Goal: Task Accomplishment & Management: Manage account settings

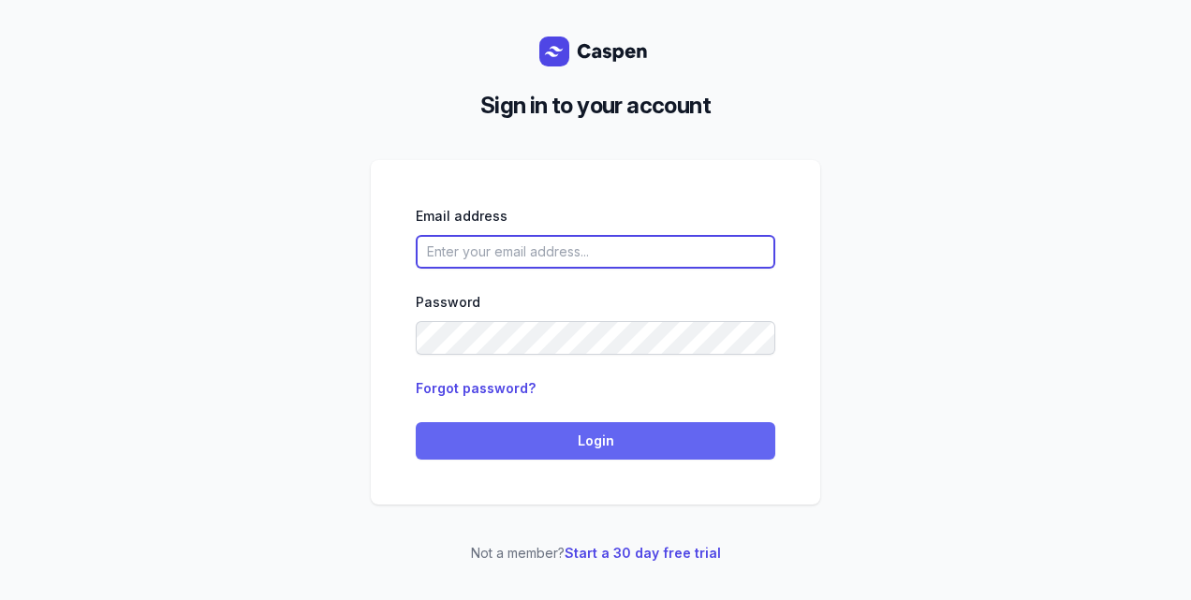
type input "[PERSON_NAME][EMAIL_ADDRESS][DOMAIN_NAME][PERSON_NAME]"
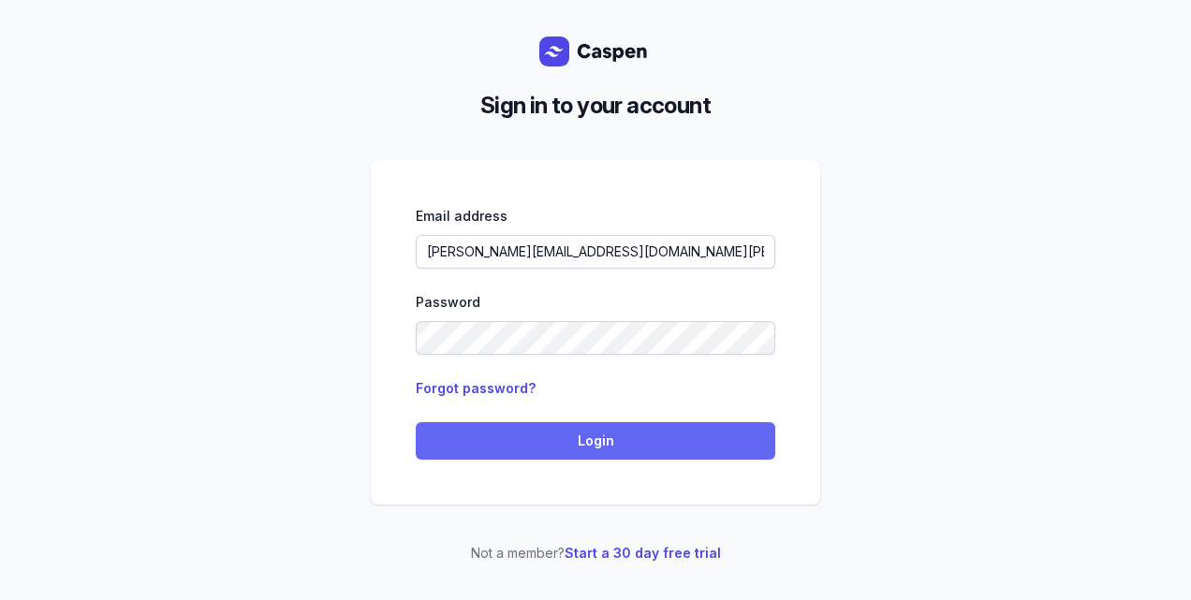
click at [687, 432] on span "Login" at bounding box center [595, 441] width 337 height 22
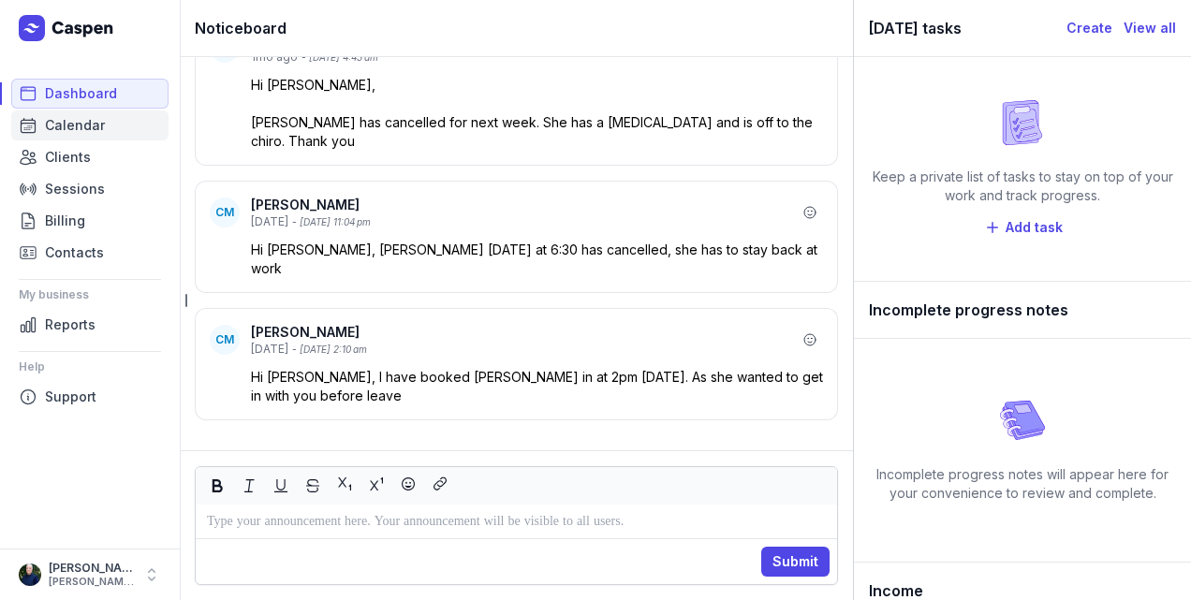
click at [103, 135] on link "Calendar" at bounding box center [89, 125] width 157 height 30
select select "week"
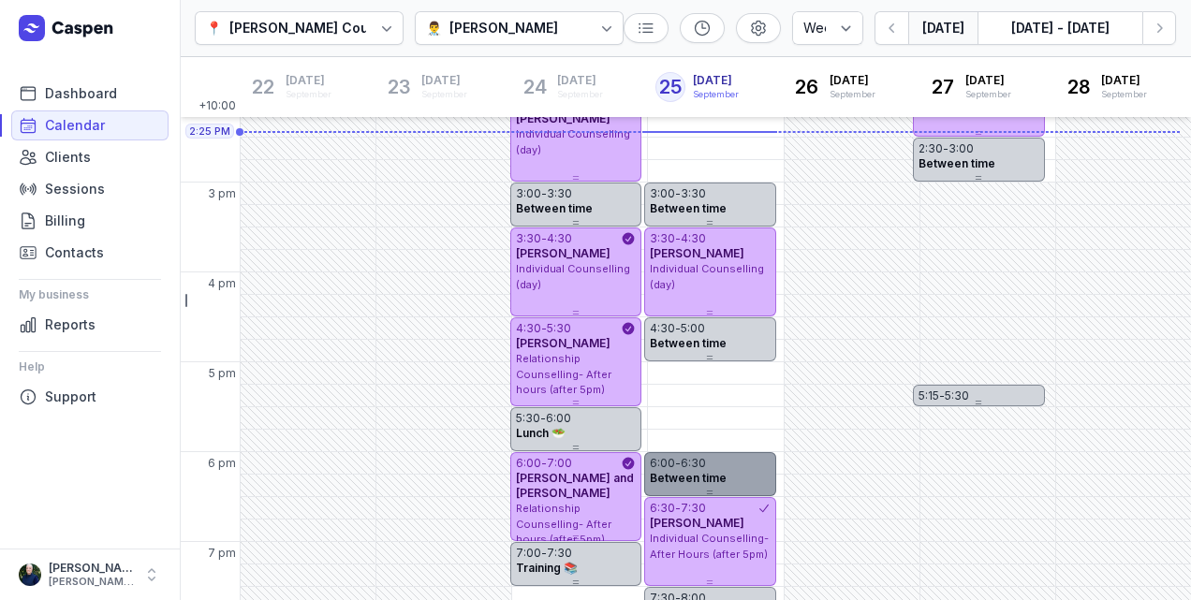
scroll to position [594, 0]
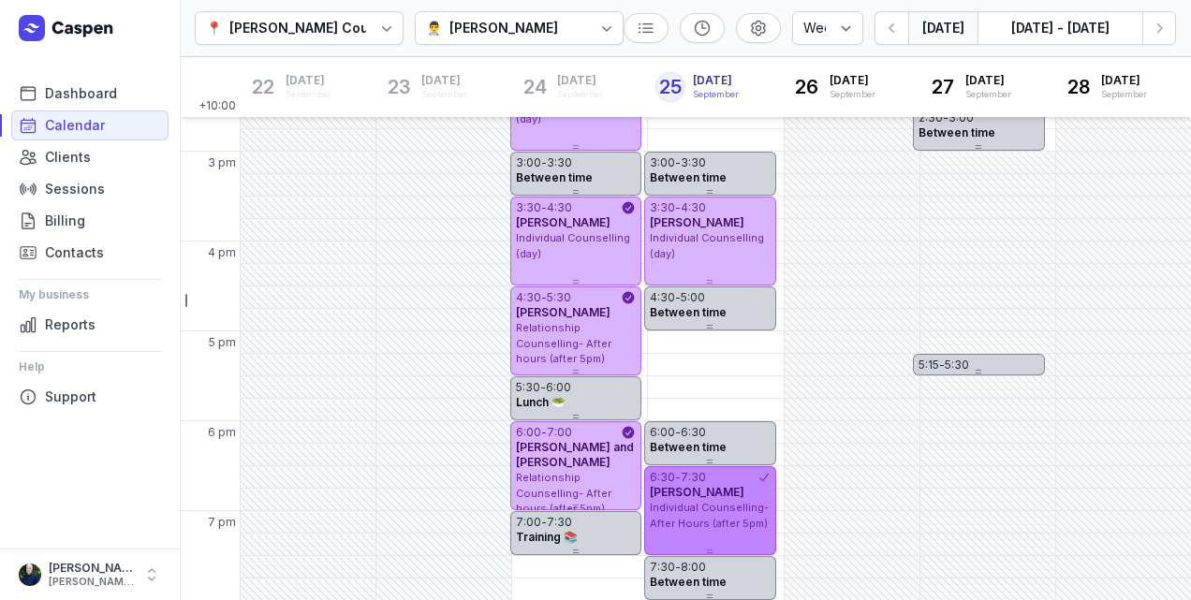
click at [701, 494] on span "chris stanley" at bounding box center [697, 492] width 95 height 14
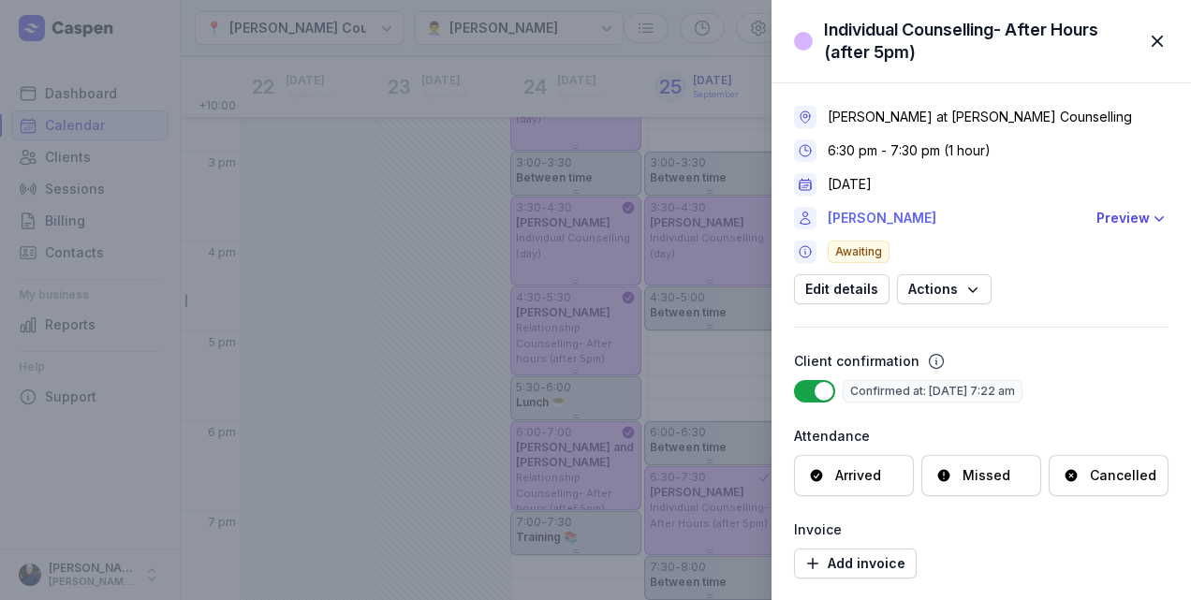
click at [872, 220] on link "chris stanley" at bounding box center [956, 218] width 257 height 22
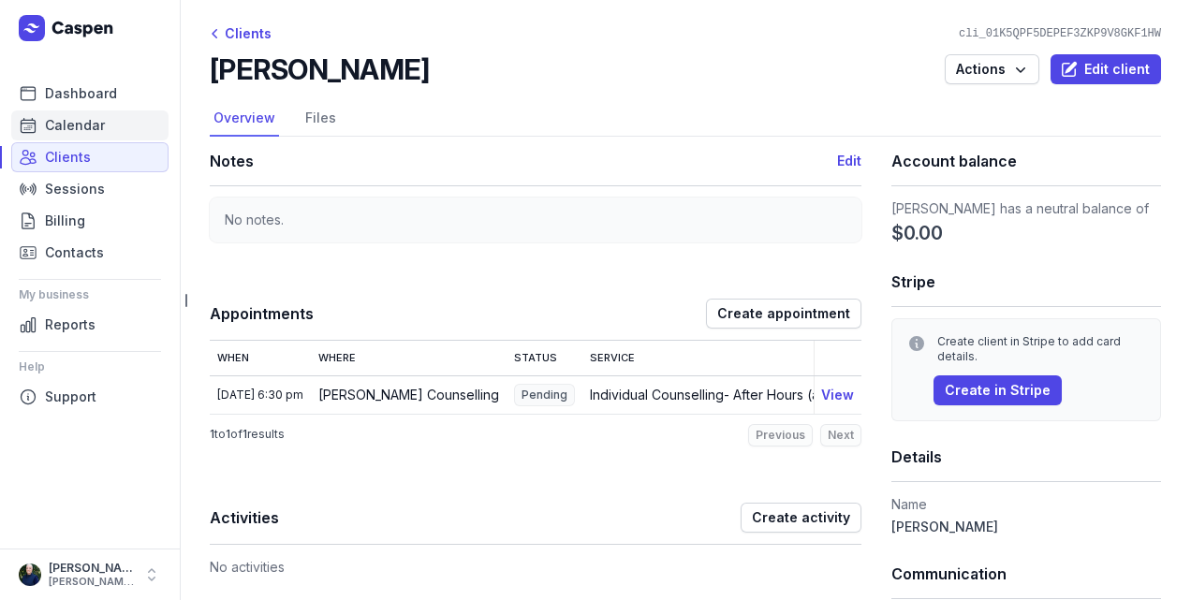
click at [92, 134] on span "Calendar" at bounding box center [75, 125] width 60 height 22
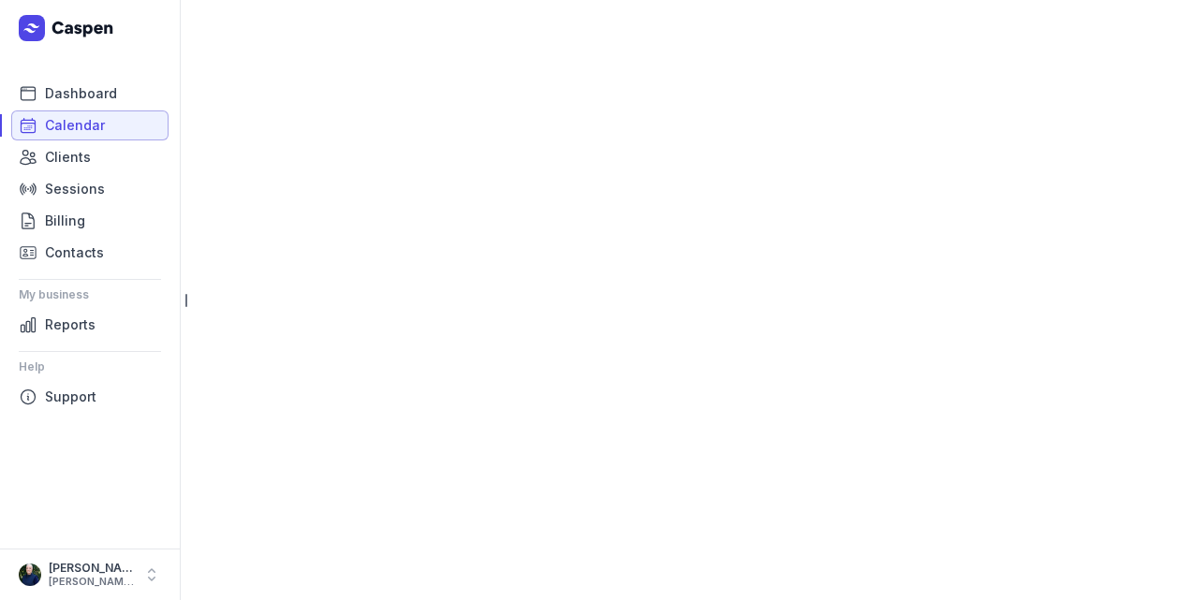
select select "week"
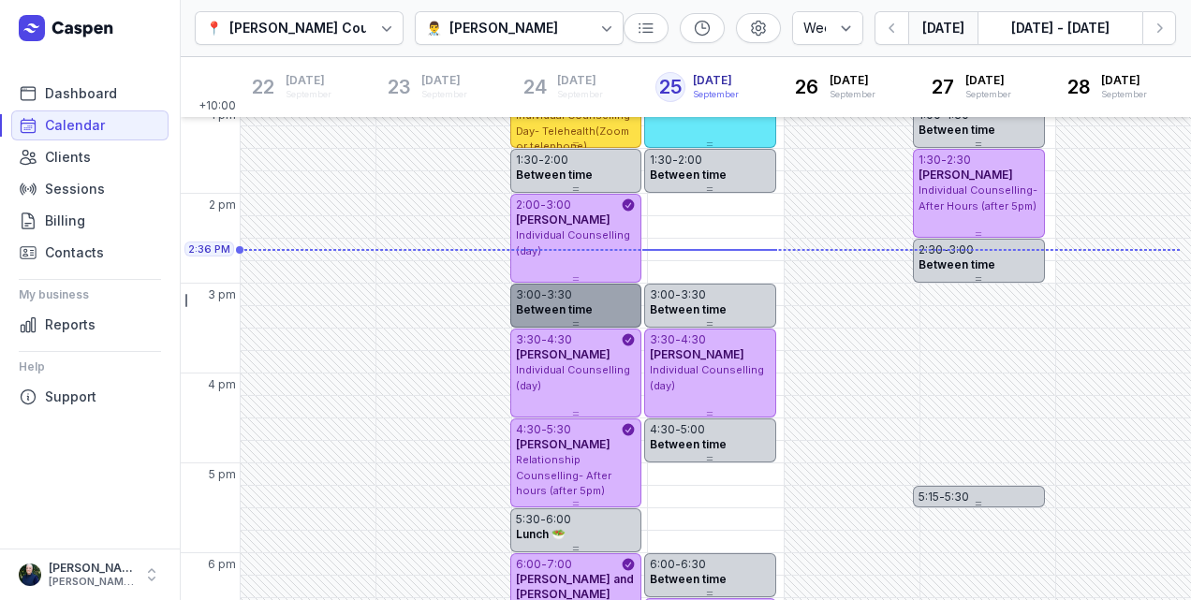
scroll to position [407, 0]
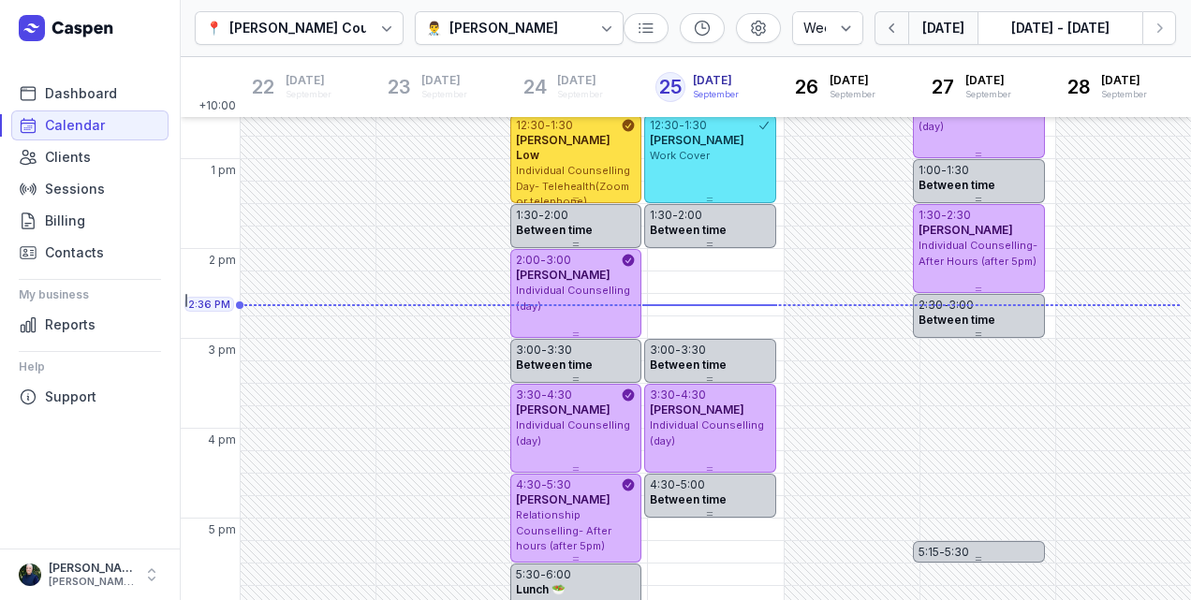
click at [899, 36] on icon "button" at bounding box center [892, 28] width 19 height 19
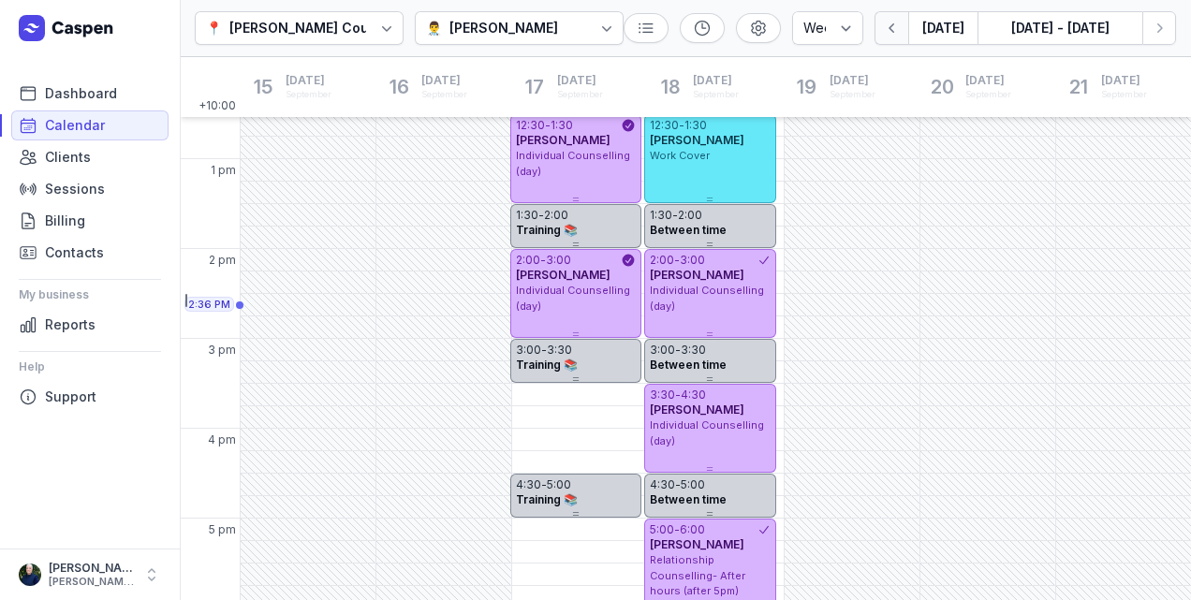
click at [899, 36] on icon "button" at bounding box center [892, 28] width 19 height 19
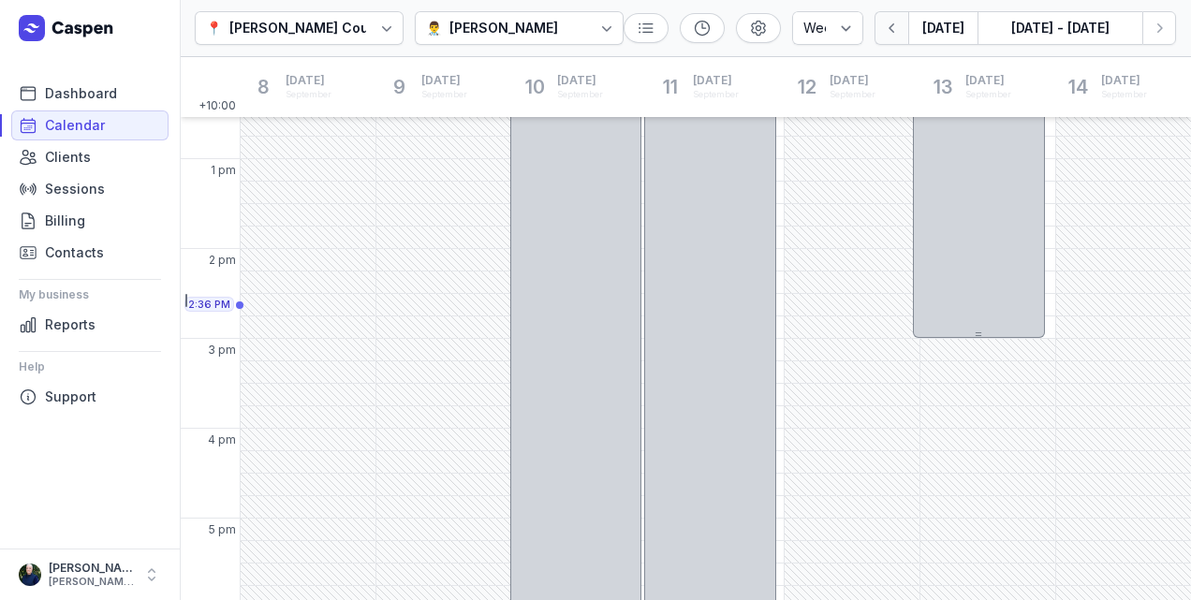
click at [898, 36] on icon "button" at bounding box center [892, 28] width 19 height 19
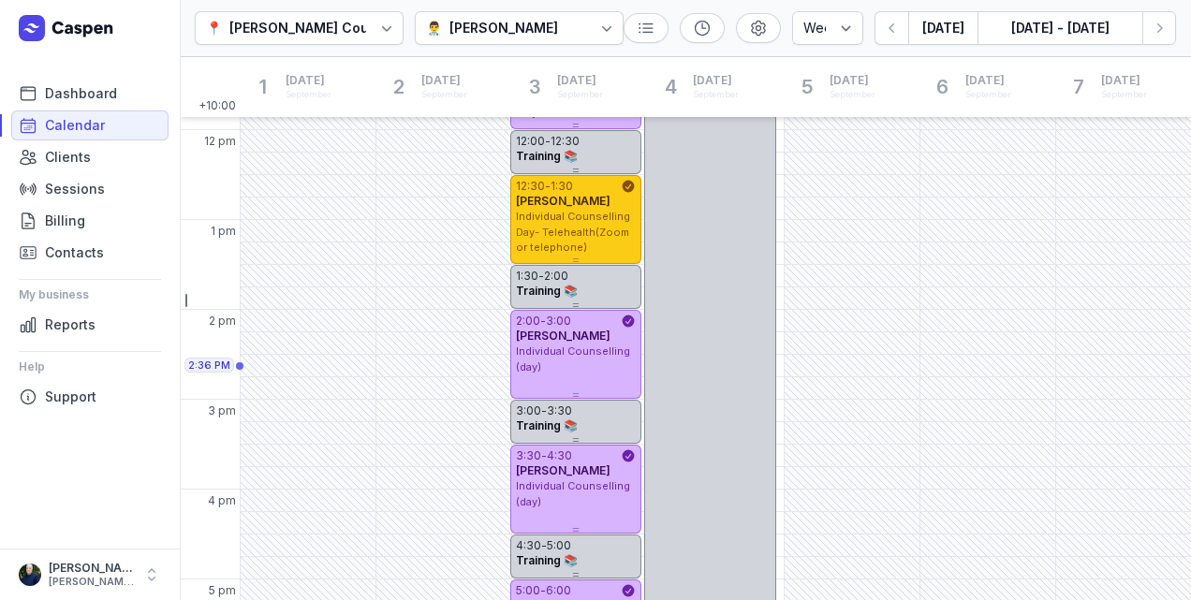
scroll to position [283, 0]
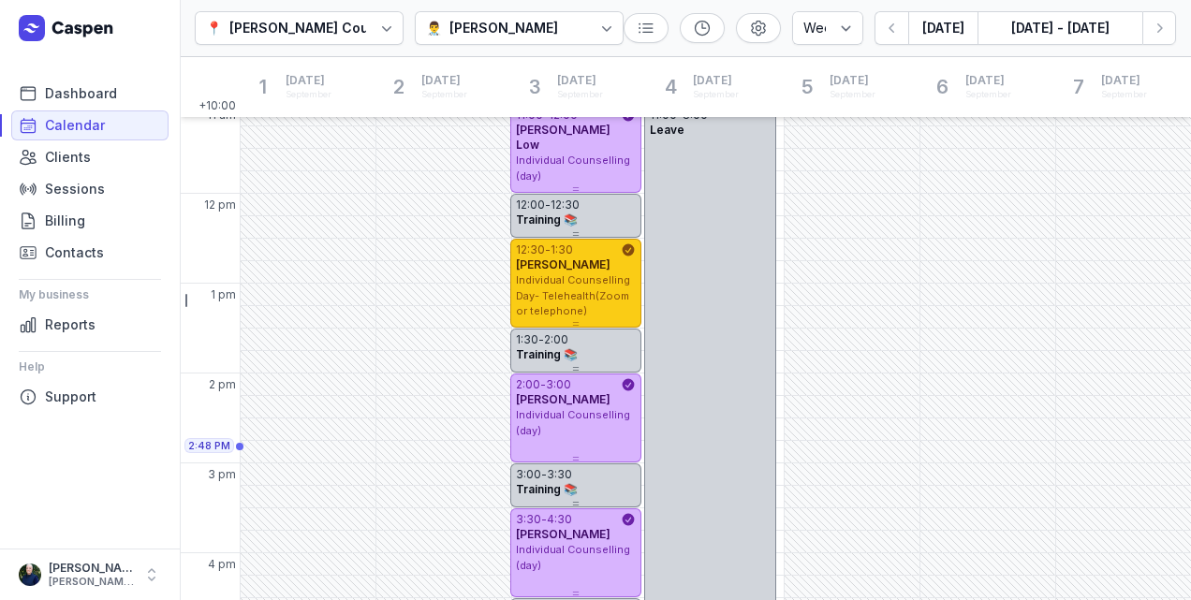
click at [565, 286] on span "Individual Counselling Day- Telehealth(Zoom or telephone)" at bounding box center [573, 295] width 114 height 44
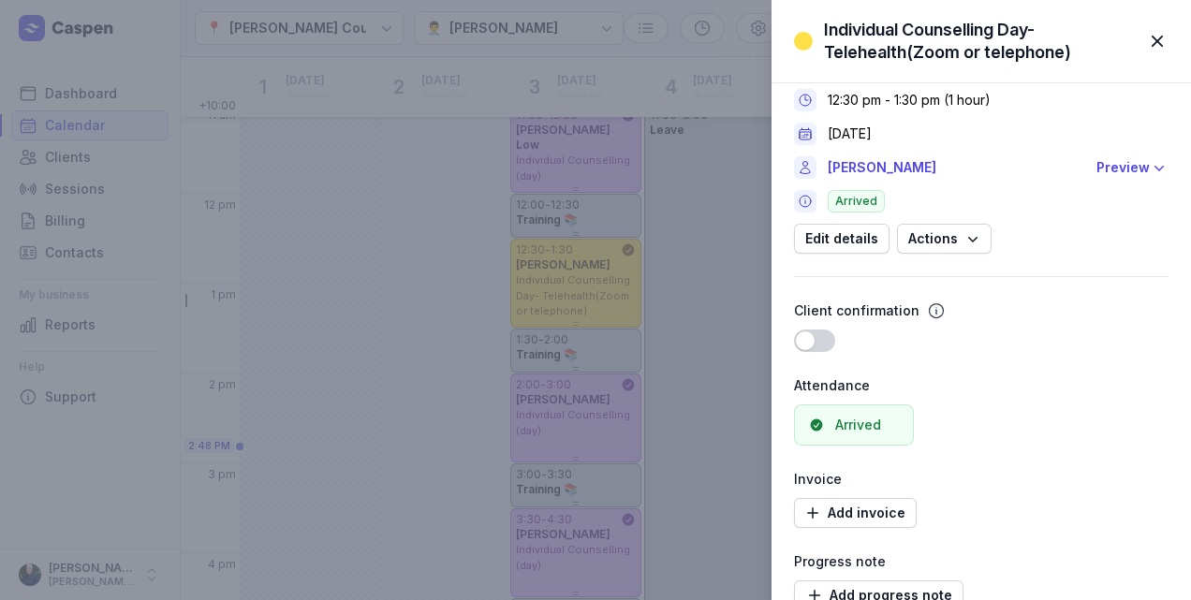
scroll to position [0, 0]
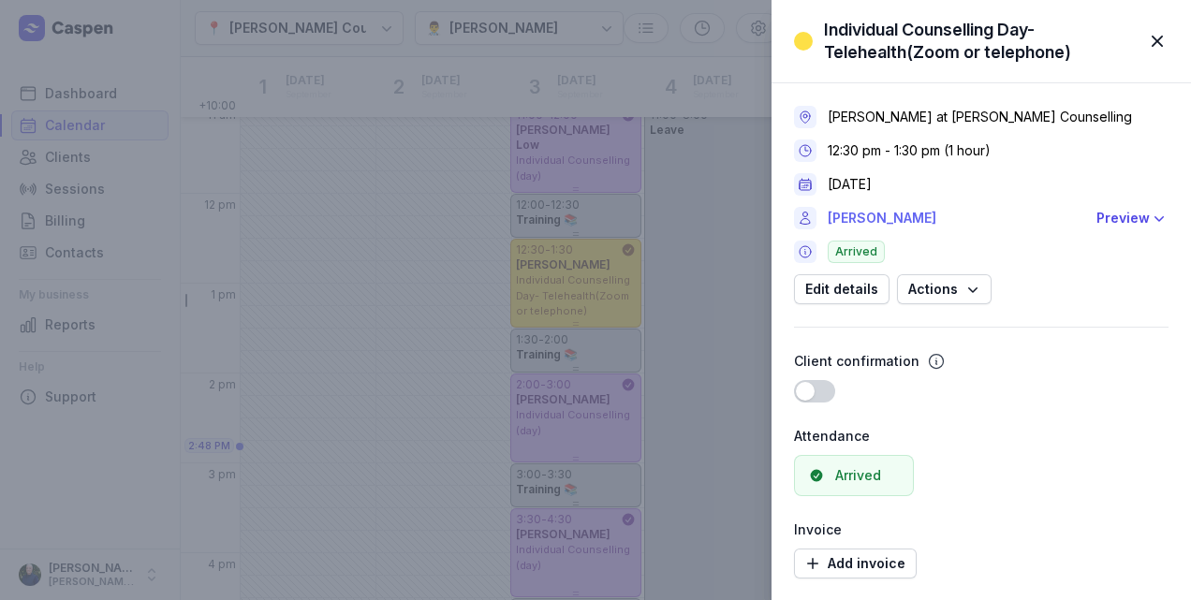
click at [893, 223] on link "Gary Zoutenbier" at bounding box center [956, 218] width 257 height 22
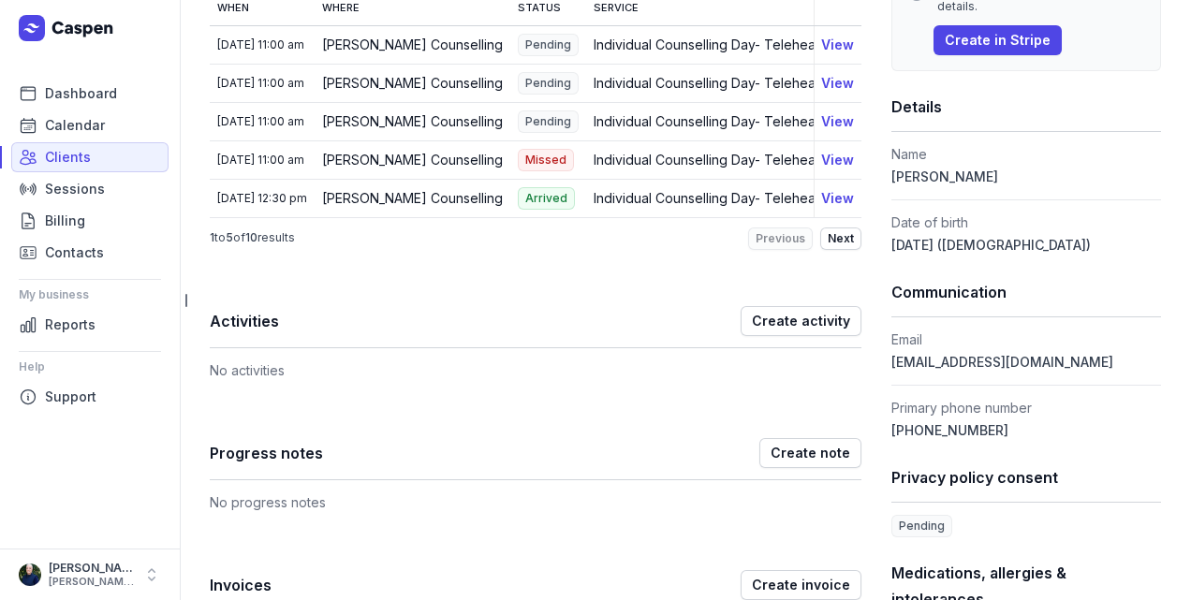
scroll to position [329, 0]
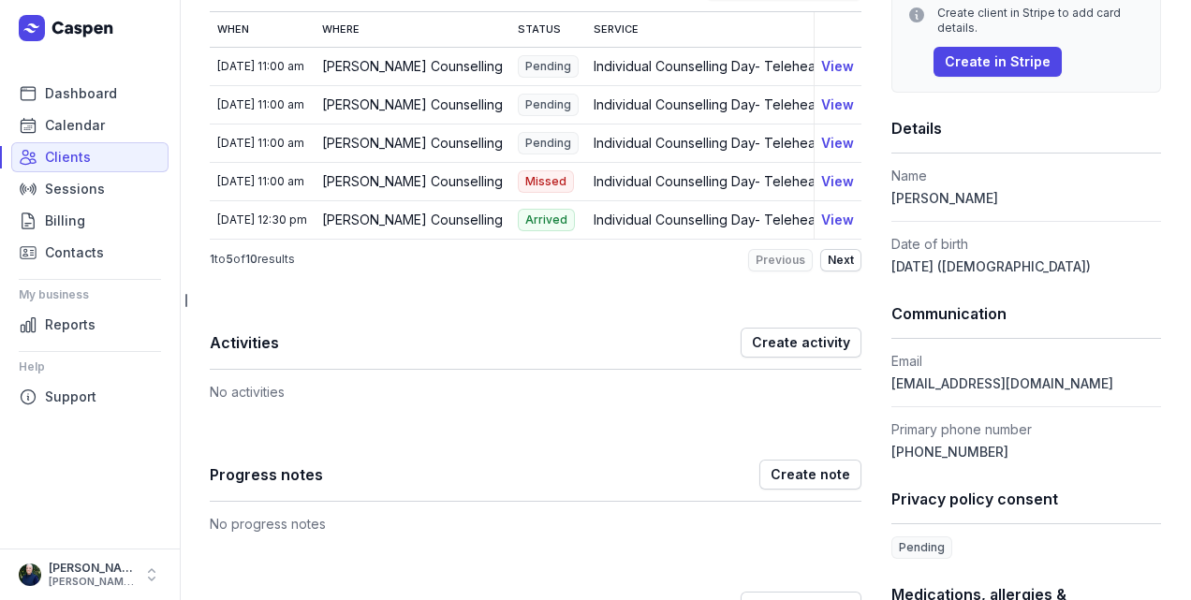
drag, startPoint x: 1033, startPoint y: 387, endPoint x: 859, endPoint y: 388, distance: 174.1
drag, startPoint x: 859, startPoint y: 388, endPoint x: 920, endPoint y: 386, distance: 60.9
click at [920, 386] on span "zooty@zootys.com.au" at bounding box center [1002, 383] width 222 height 16
click at [1046, 373] on dd "zooty@zootys.com.au" at bounding box center [1026, 384] width 270 height 22
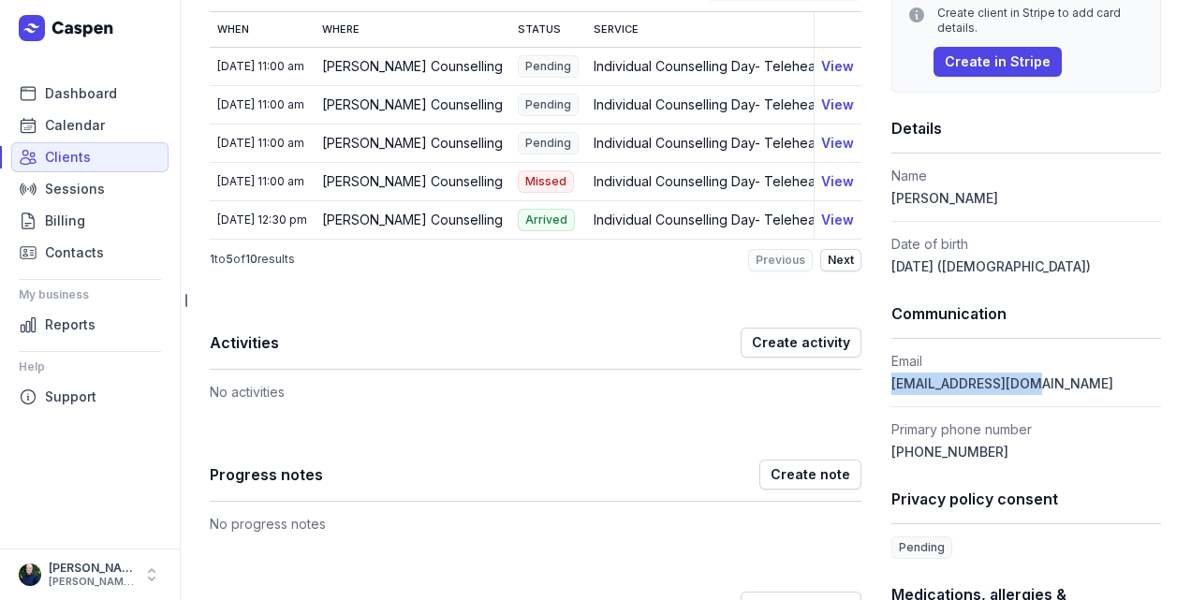
drag, startPoint x: 1030, startPoint y: 382, endPoint x: 870, endPoint y: 390, distance: 160.3
drag, startPoint x: 870, startPoint y: 390, endPoint x: 901, endPoint y: 386, distance: 31.2
copy span "zooty@zootys.com.au"
click at [62, 137] on link "Calendar" at bounding box center [89, 125] width 157 height 30
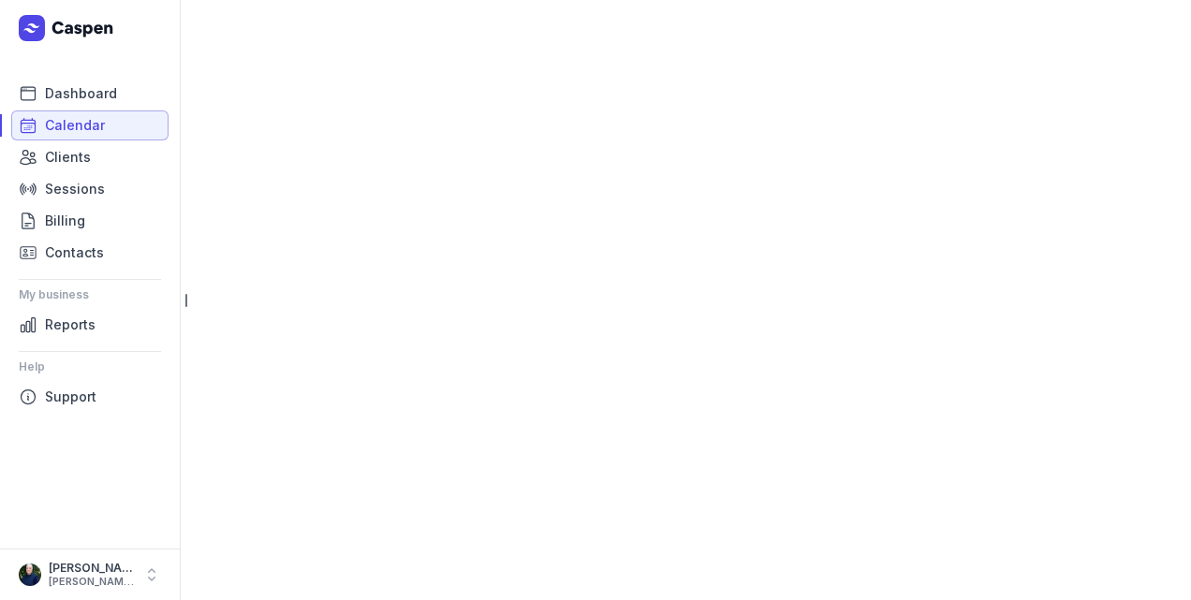
select select "week"
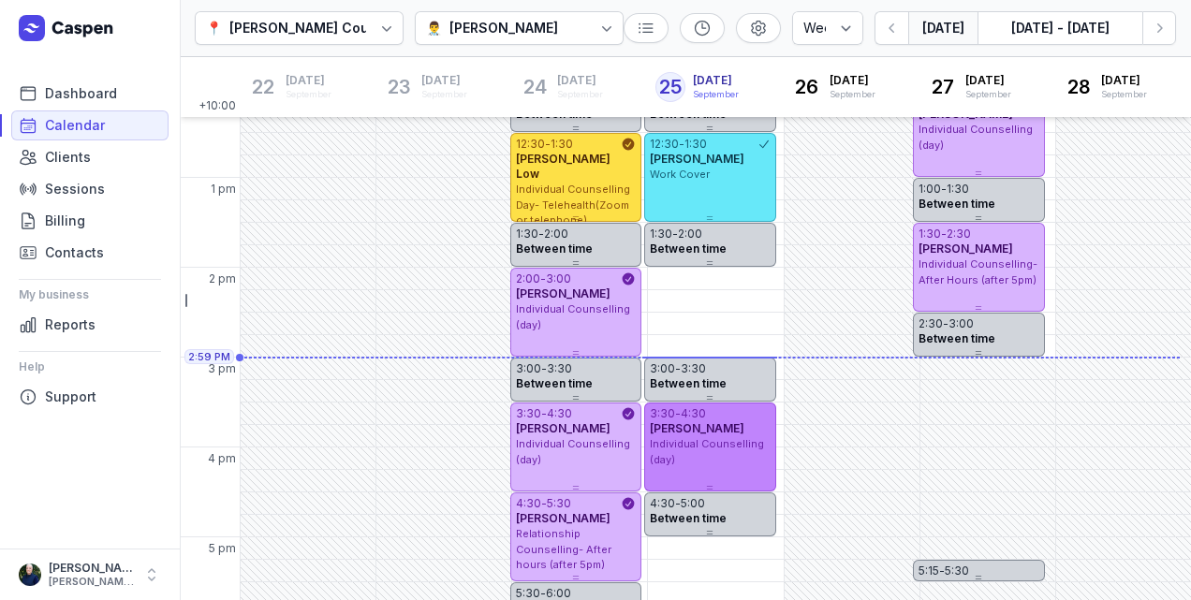
scroll to position [393, 0]
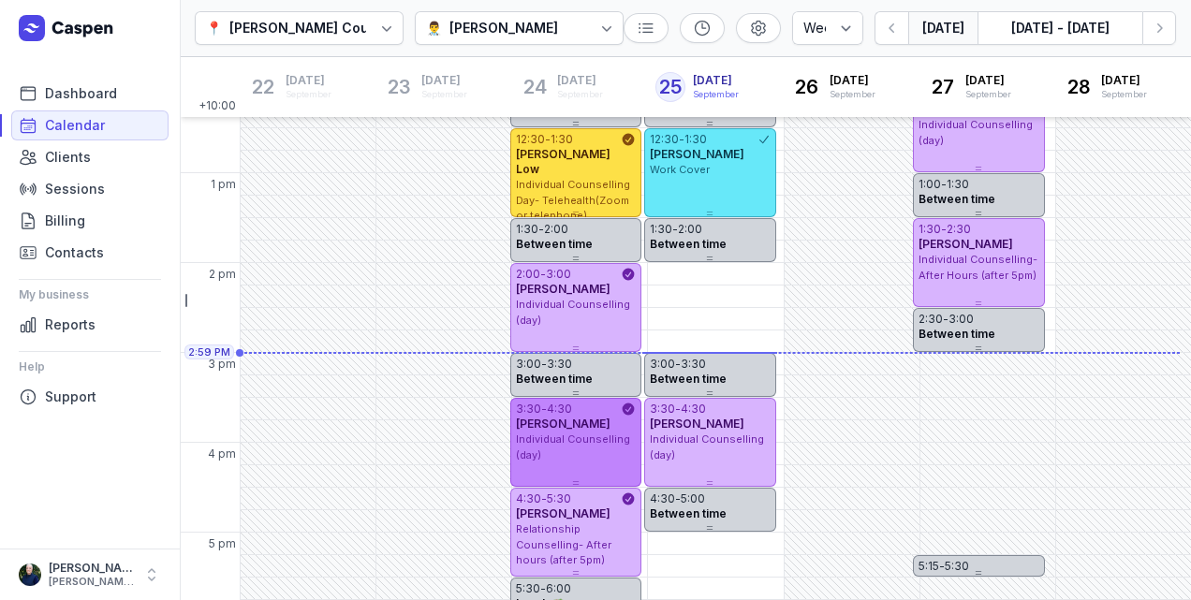
click at [595, 453] on div "Individual Counselling (day)" at bounding box center [576, 447] width 120 height 31
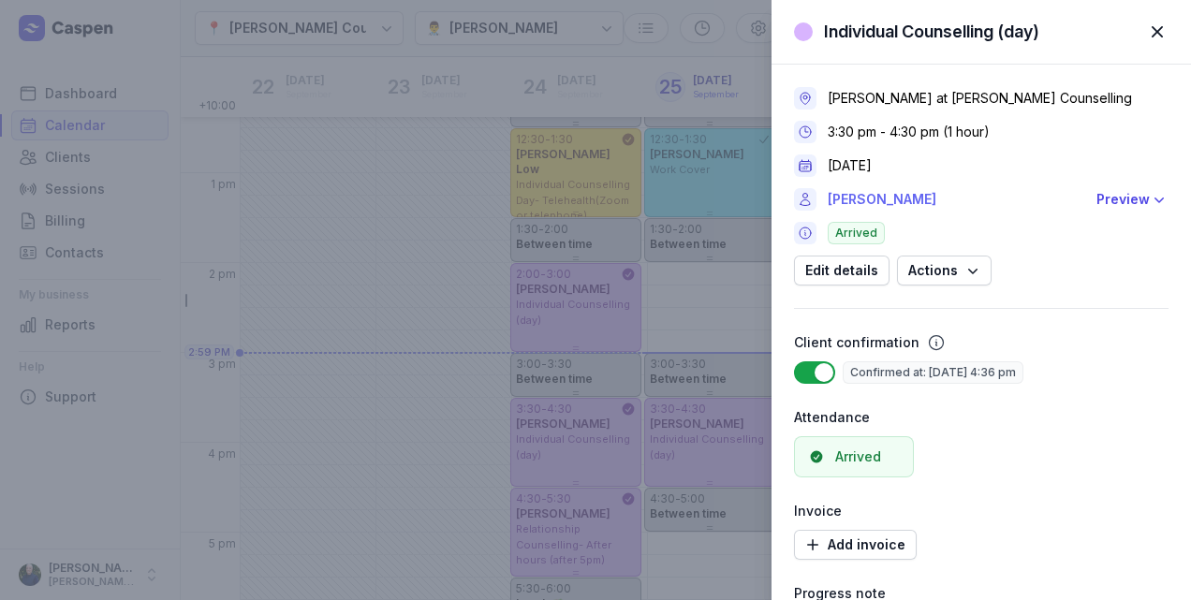
click at [882, 204] on link "Josh Russell" at bounding box center [956, 199] width 257 height 22
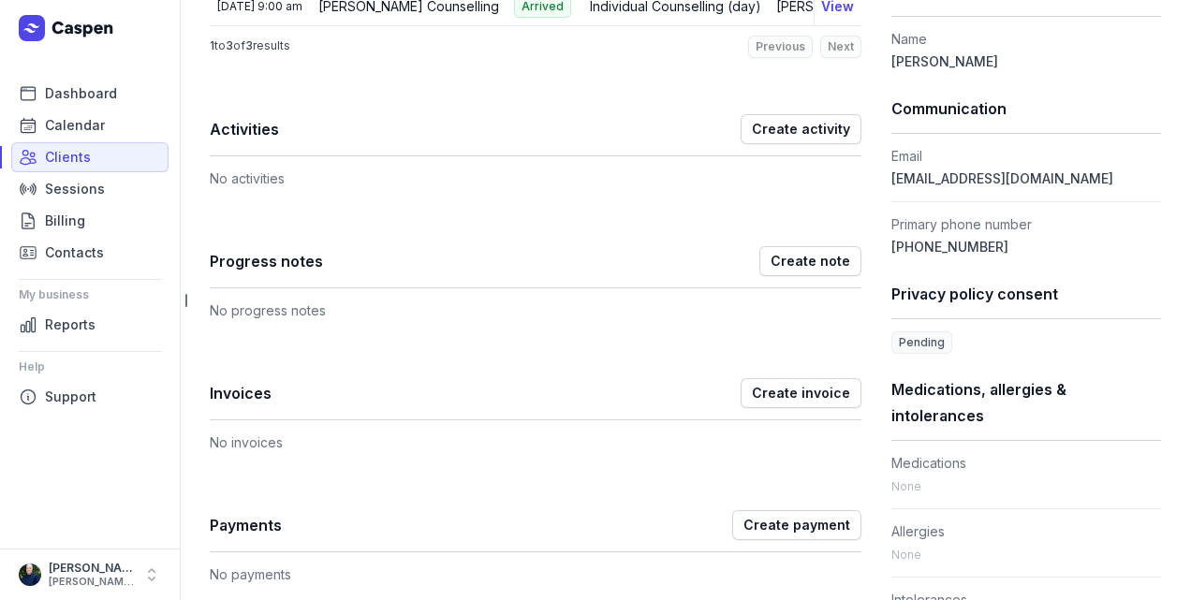
scroll to position [440, 0]
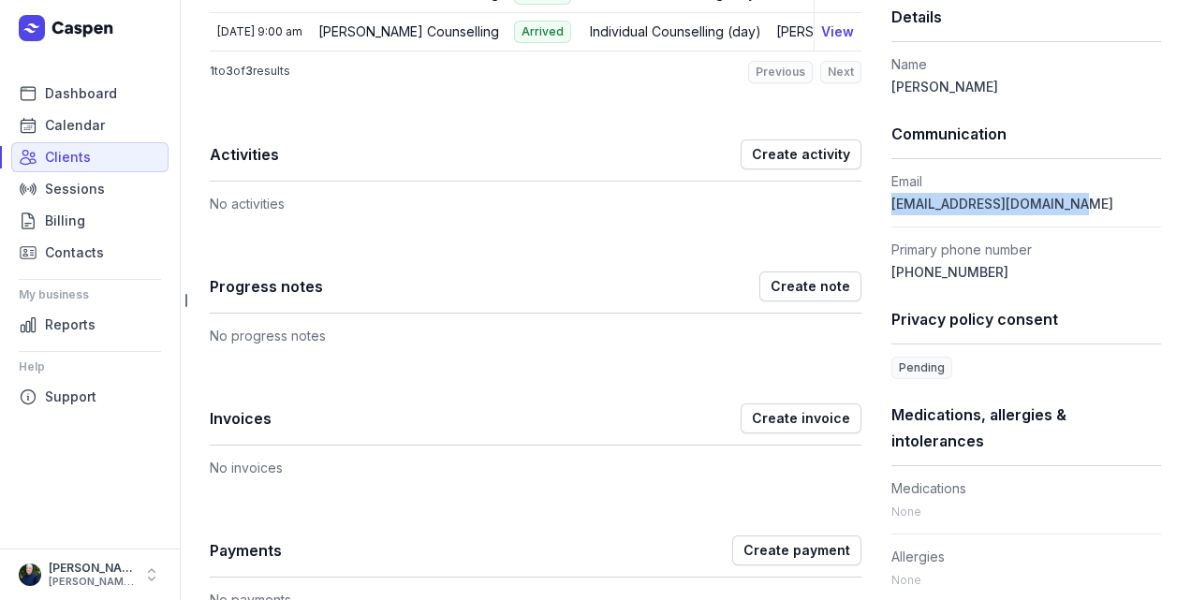
drag, startPoint x: 1062, startPoint y: 206, endPoint x: 874, endPoint y: 212, distance: 187.3
click at [874, 212] on div "Notes Edit No notes. Appointments Create appointment When Where Status Service …" at bounding box center [685, 596] width 951 height 1799
drag, startPoint x: 874, startPoint y: 212, endPoint x: 891, endPoint y: 206, distance: 17.8
copy span "joshrussell84@hotmail.com"
click at [69, 116] on span "Calendar" at bounding box center [75, 125] width 60 height 22
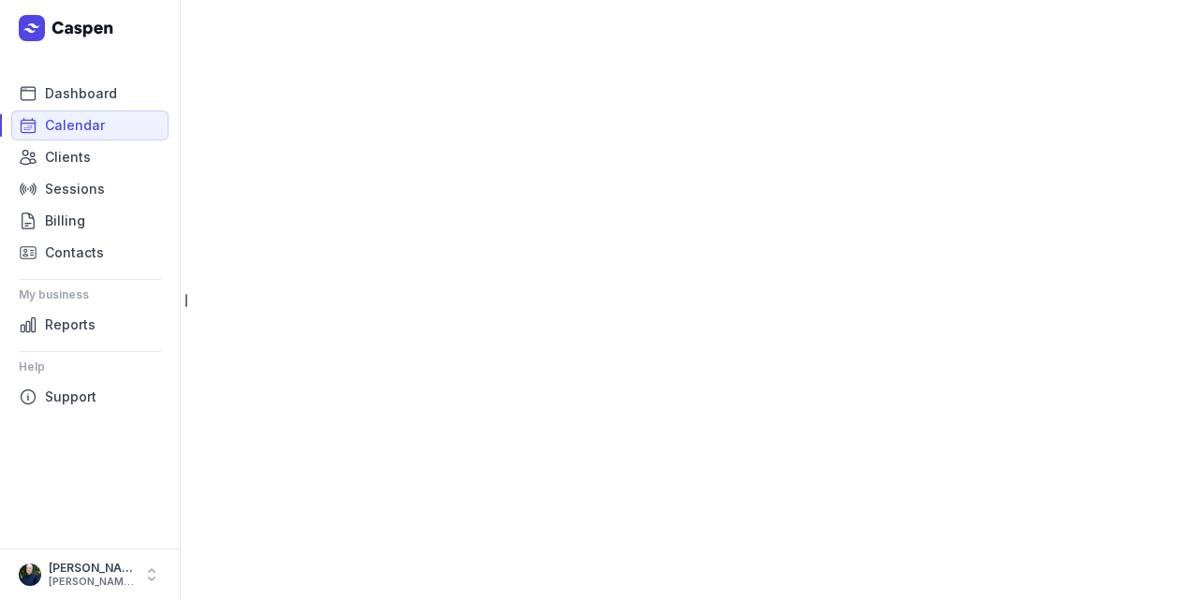
select select "week"
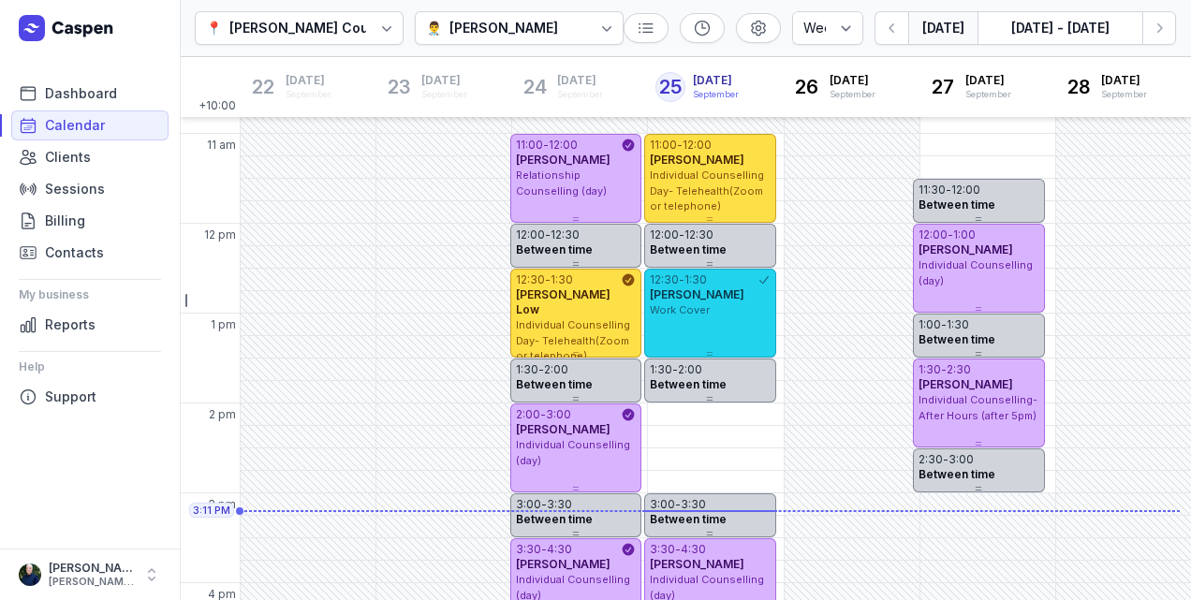
scroll to position [225, 0]
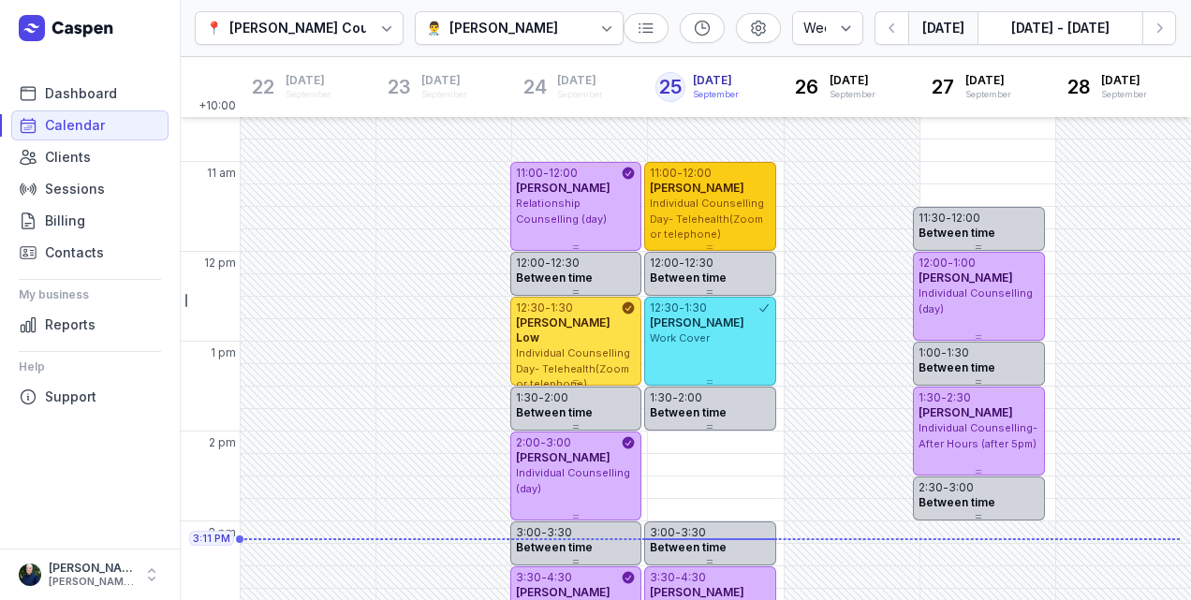
click at [721, 224] on span "Individual Counselling Day- Telehealth(Zoom or telephone)" at bounding box center [707, 219] width 114 height 44
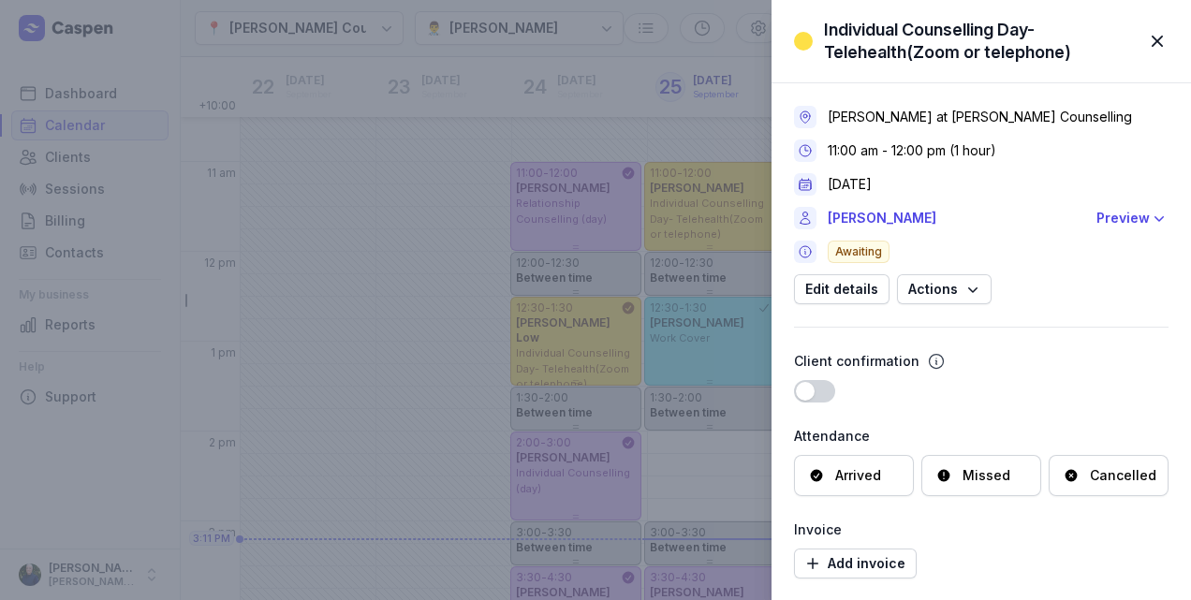
click at [855, 468] on div "Arrived" at bounding box center [858, 475] width 46 height 19
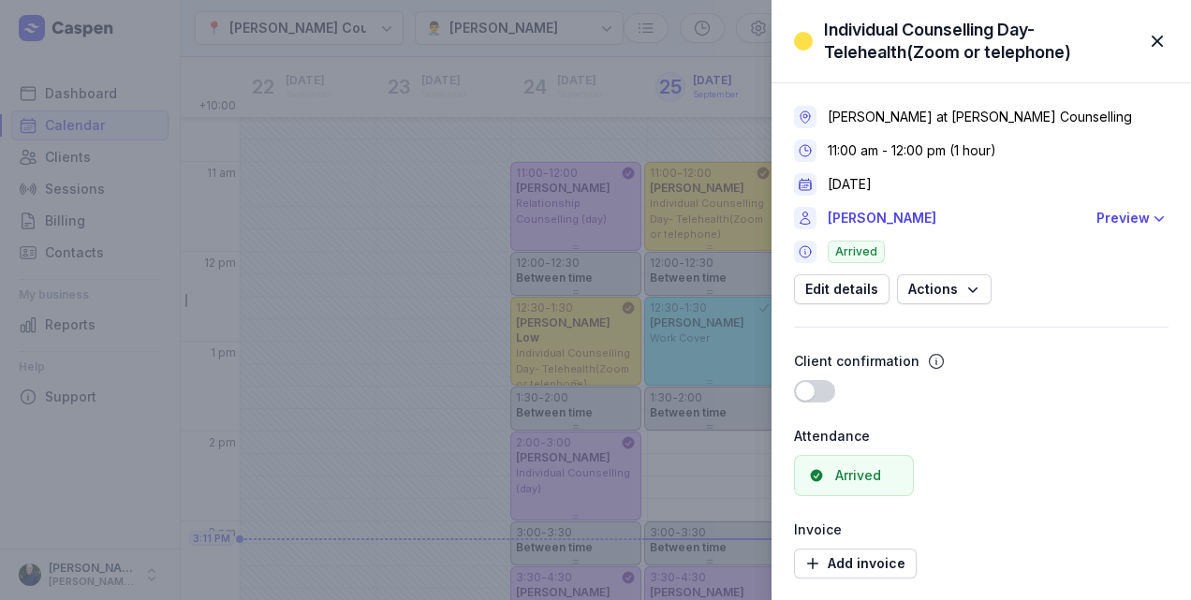
click at [92, 109] on div "Individual Counselling Day- Telehealth(Zoom or telephone) Close panel Tanya Fis…" at bounding box center [595, 300] width 1191 height 600
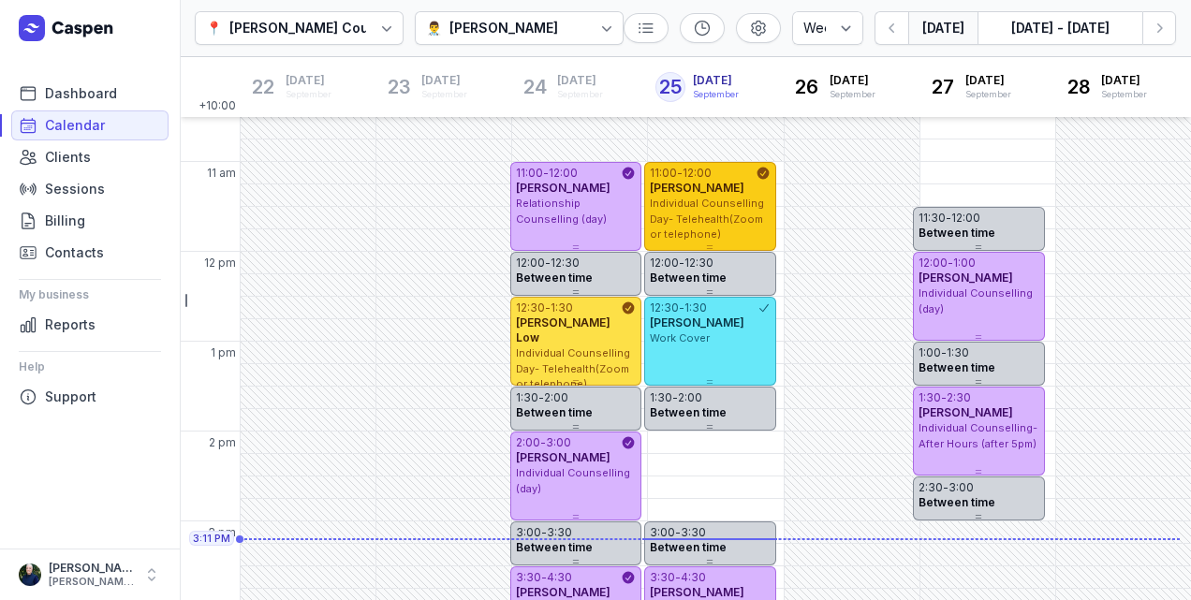
click at [745, 219] on span "Individual Counselling Day- Telehealth(Zoom or telephone)" at bounding box center [707, 219] width 114 height 44
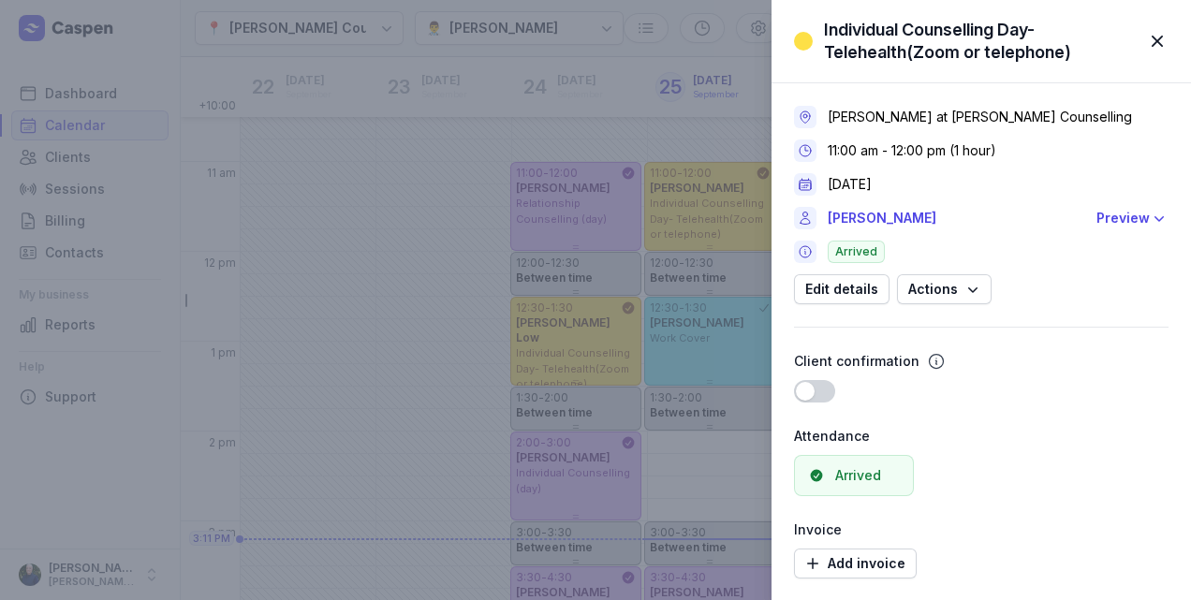
click at [1165, 39] on span "button" at bounding box center [1156, 41] width 41 height 41
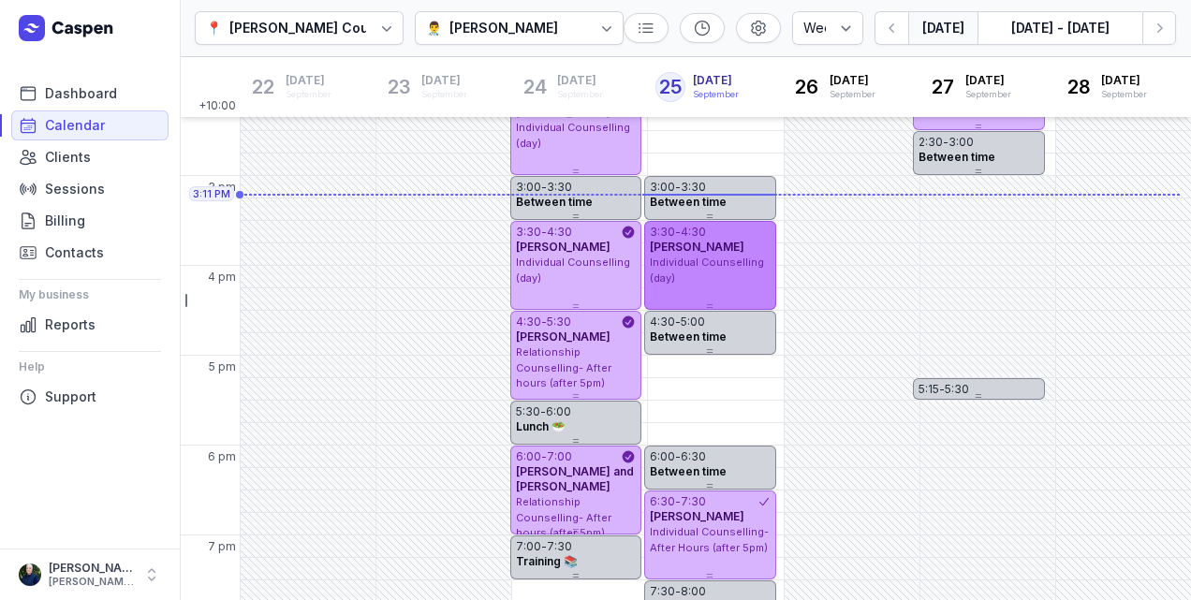
scroll to position [594, 0]
